Goal: Task Accomplishment & Management: Manage account settings

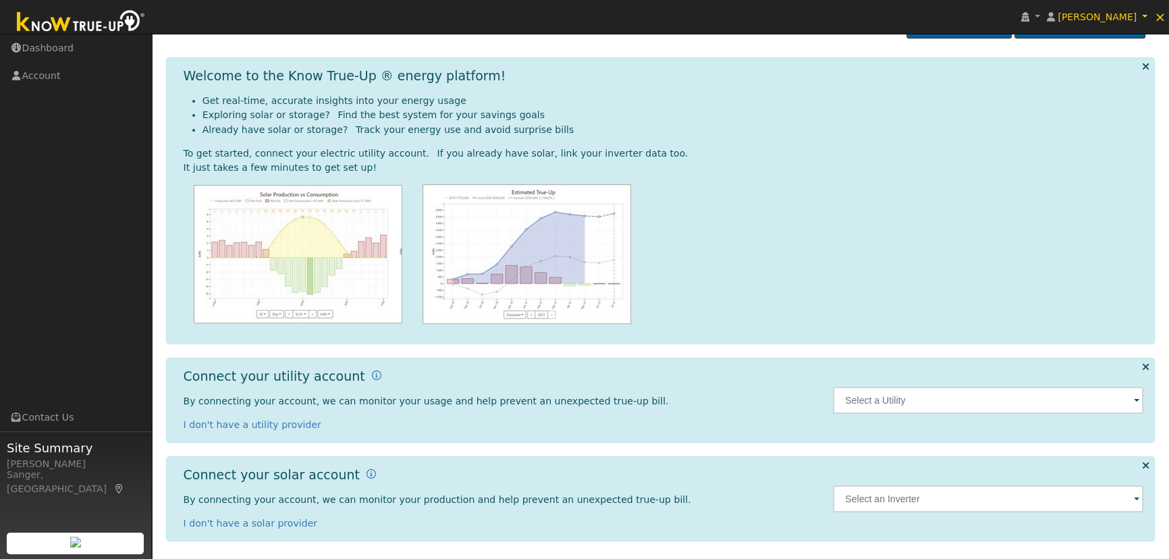
scroll to position [36, 0]
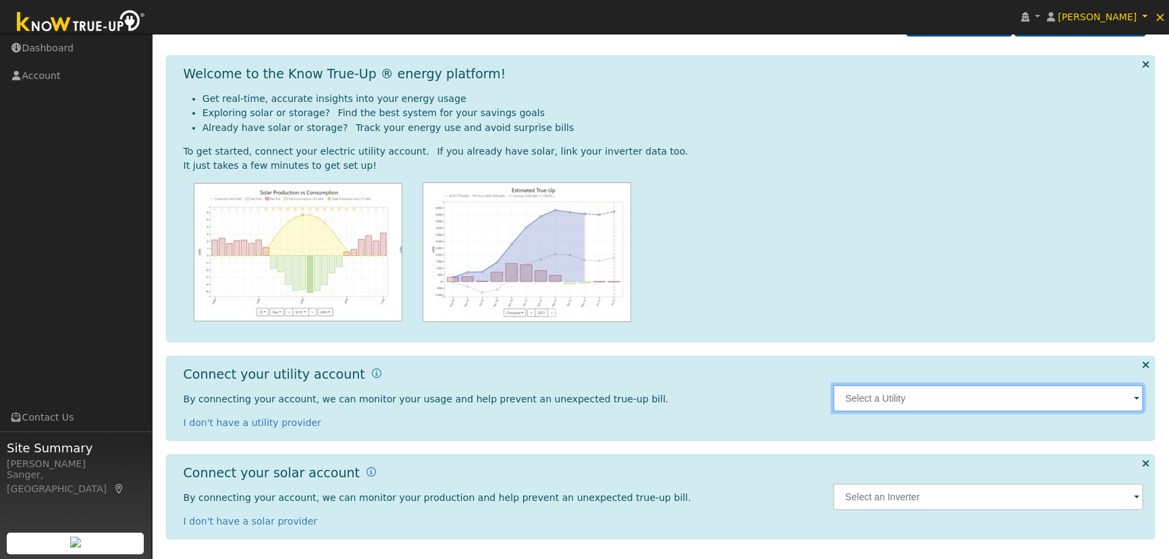
click at [962, 397] on input "text" at bounding box center [988, 398] width 310 height 27
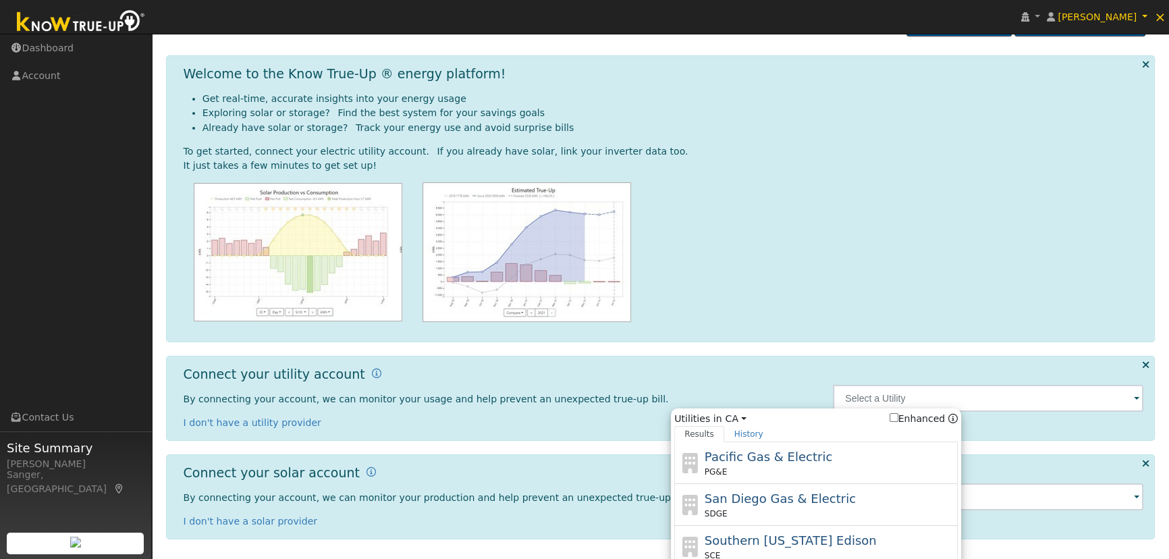
click at [867, 484] on div "Pacific Gas & Electric PG&E" at bounding box center [815, 505] width 283 height 42
type input "PG&E"
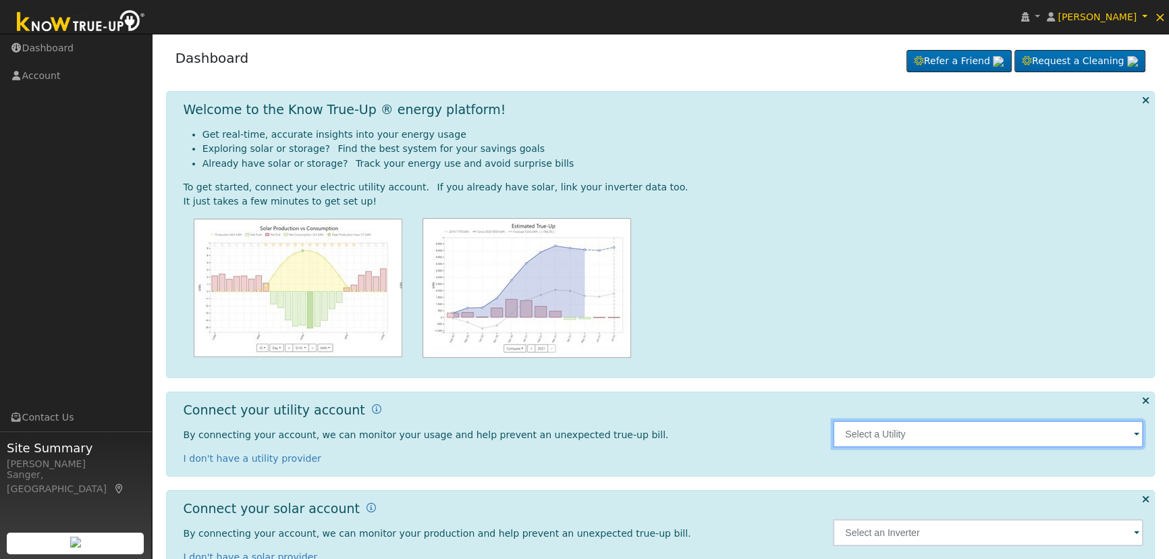
click at [1002, 430] on input "text" at bounding box center [988, 433] width 310 height 27
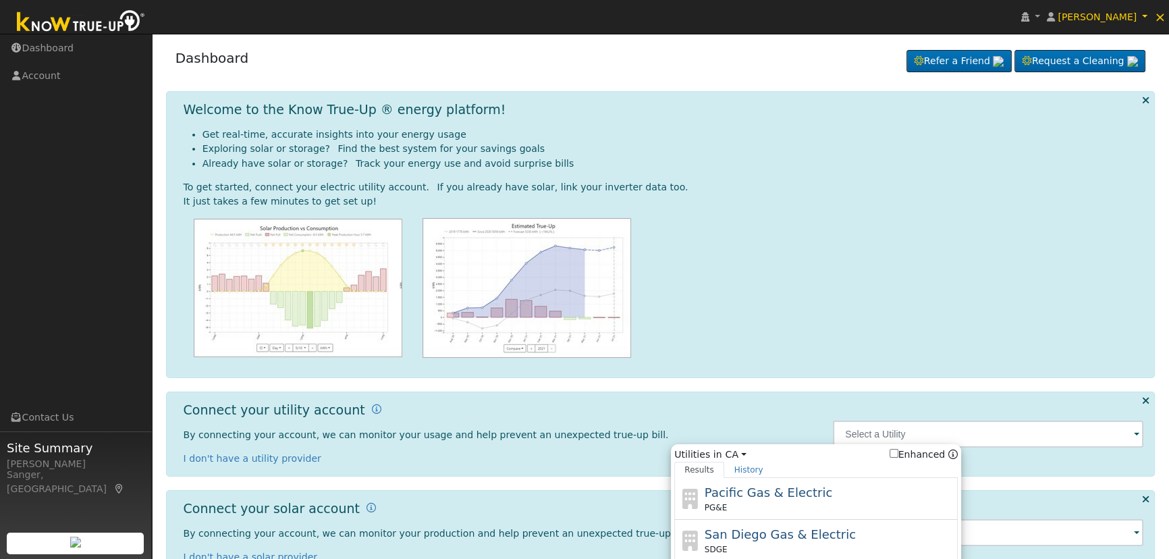
click at [829, 493] on div "Pacific Gas & Electric PG&E" at bounding box center [829, 498] width 250 height 30
type input "PG&E"
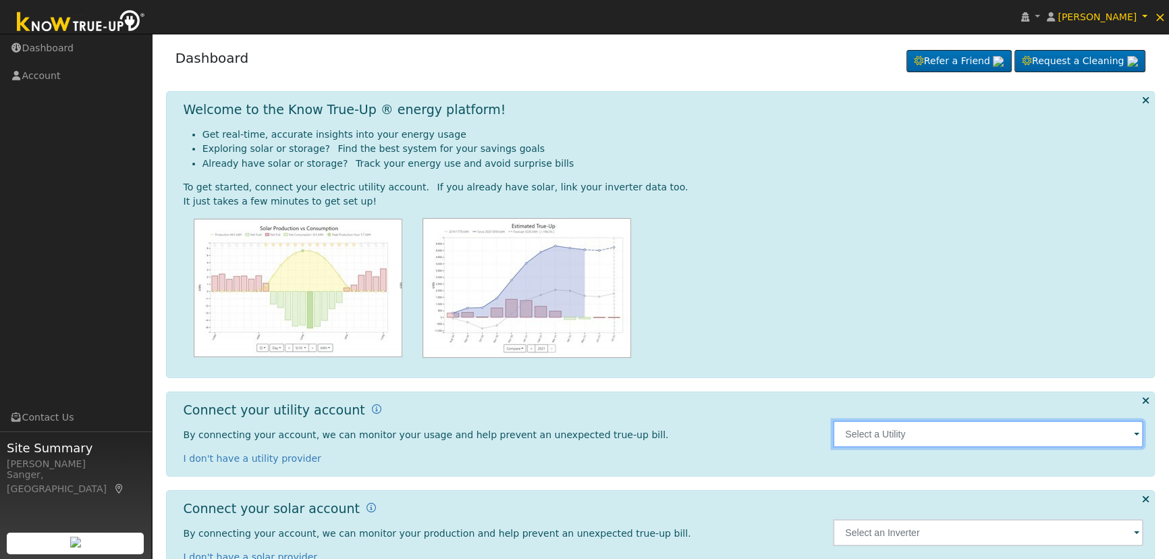
click at [1013, 434] on input "text" at bounding box center [988, 433] width 310 height 27
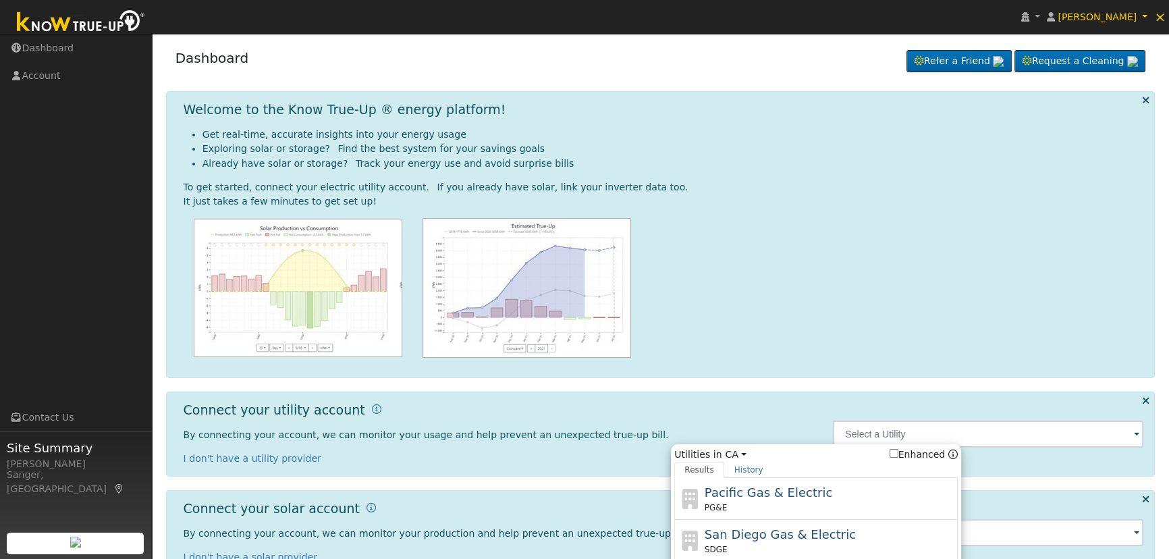
click at [816, 495] on div "Pacific Gas & Electric PG&E" at bounding box center [829, 498] width 250 height 30
type input "PG&E"
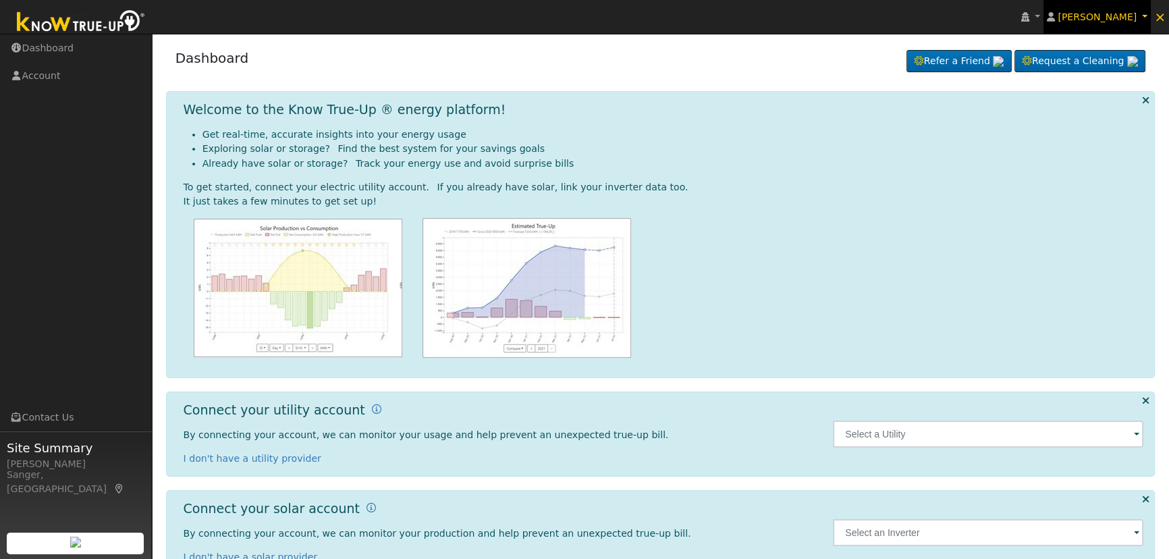
click at [1129, 8] on link "[PERSON_NAME]" at bounding box center [1097, 17] width 108 height 34
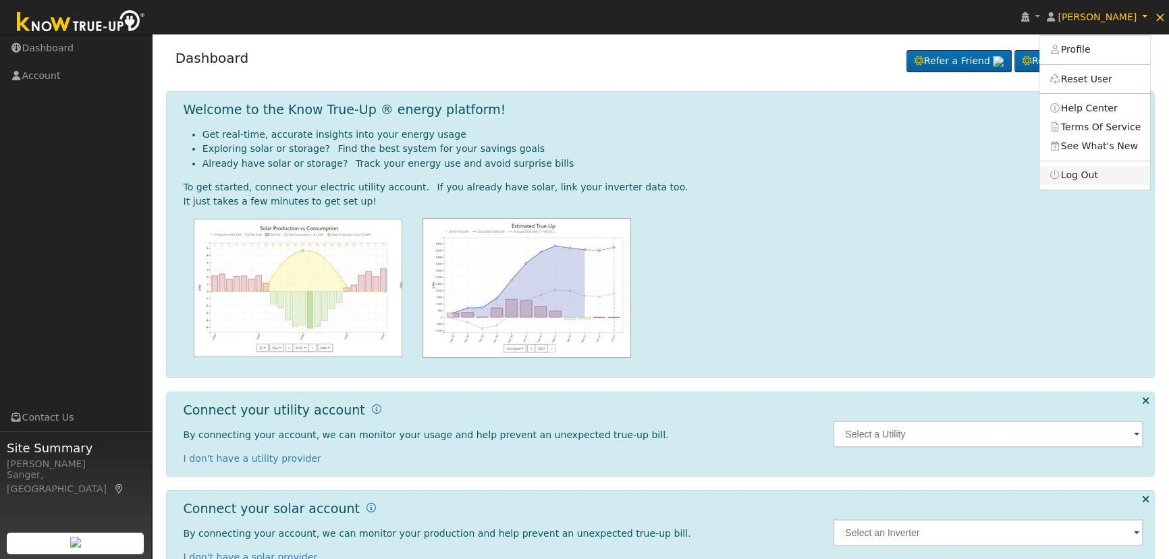
click at [1115, 173] on link "Log Out" at bounding box center [1094, 175] width 111 height 19
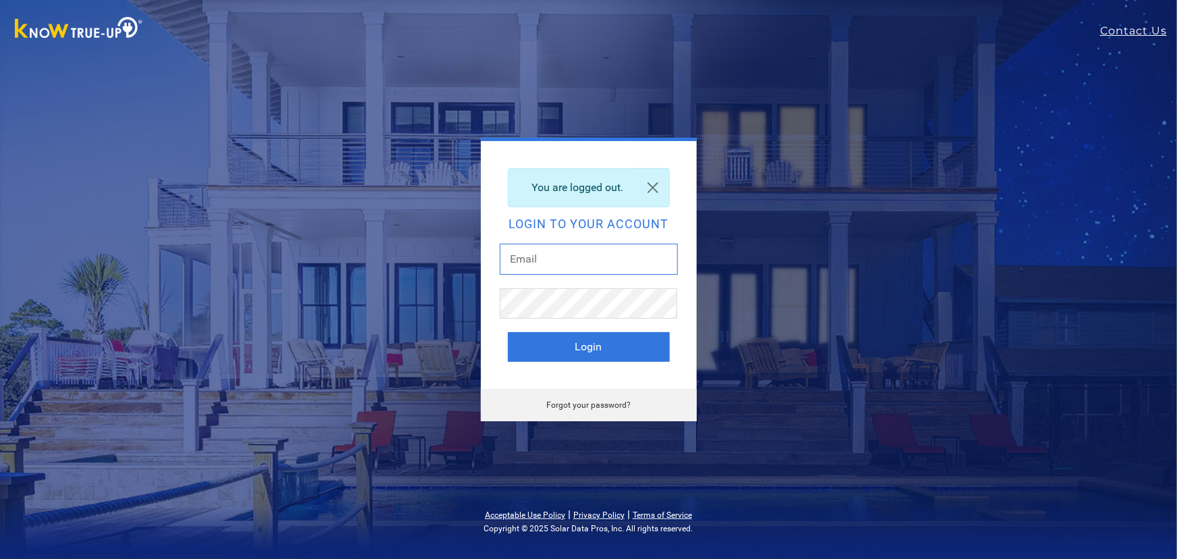
click at [578, 264] on input "text" at bounding box center [589, 259] width 178 height 31
type input "dgibby024@gmail.com"
click at [598, 348] on button "Login" at bounding box center [589, 347] width 162 height 30
